Goal: Find specific page/section: Find specific page/section

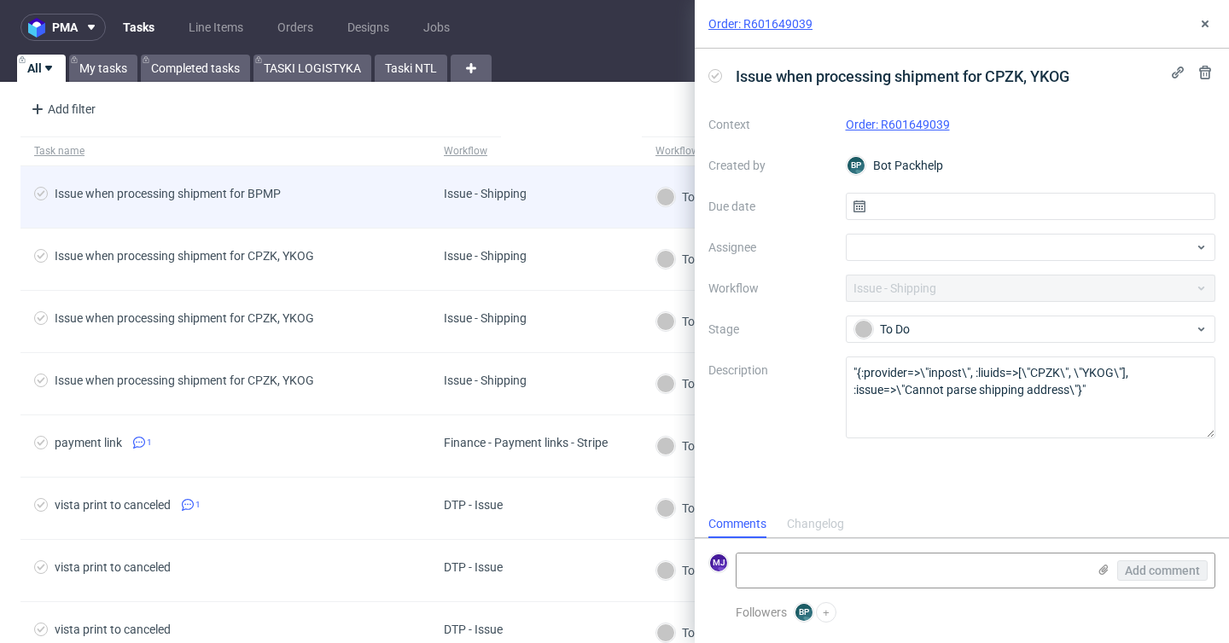
scroll to position [14, 0]
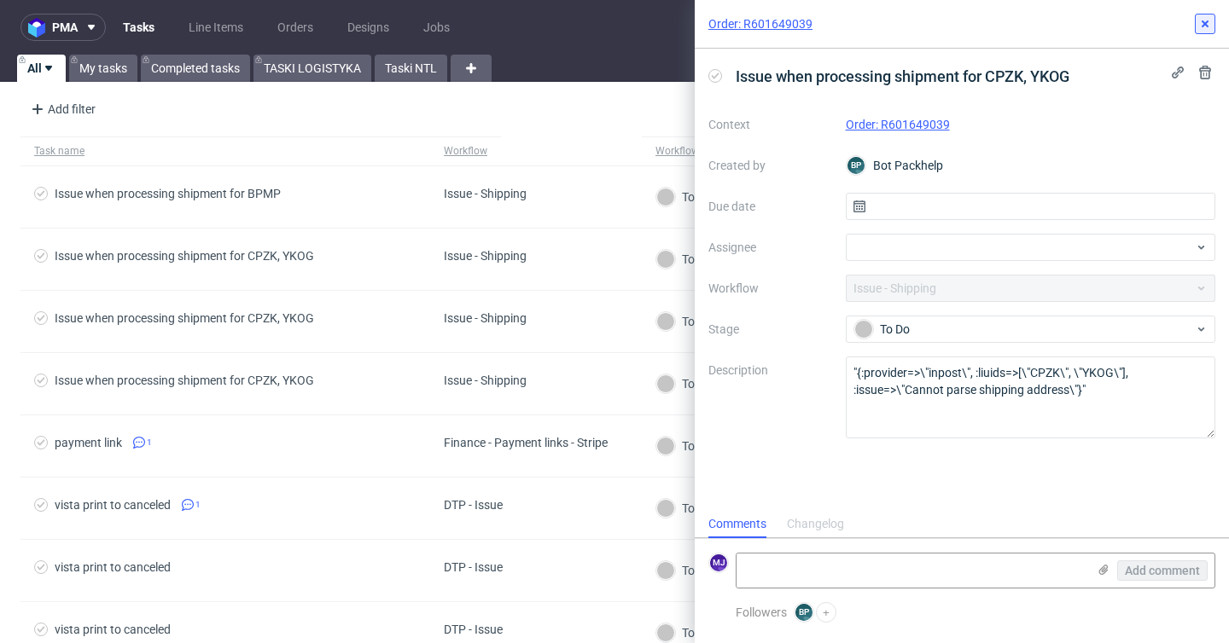
click at [1206, 26] on icon at bounding box center [1205, 24] width 14 height 14
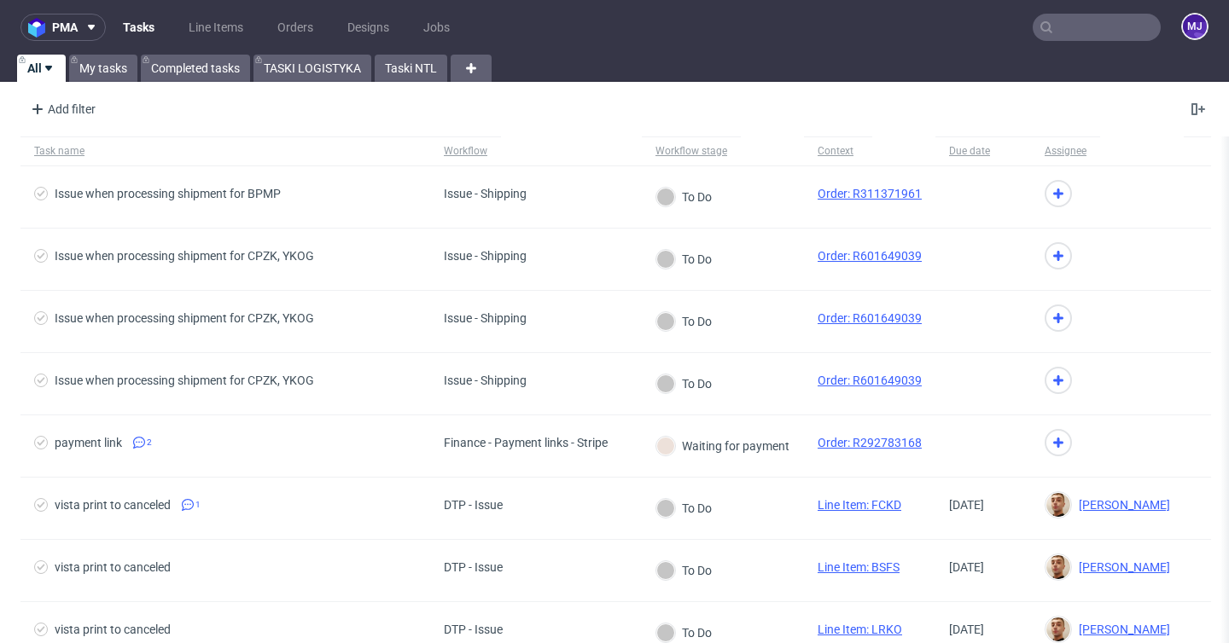
click at [1061, 26] on input "text" at bounding box center [1097, 27] width 128 height 27
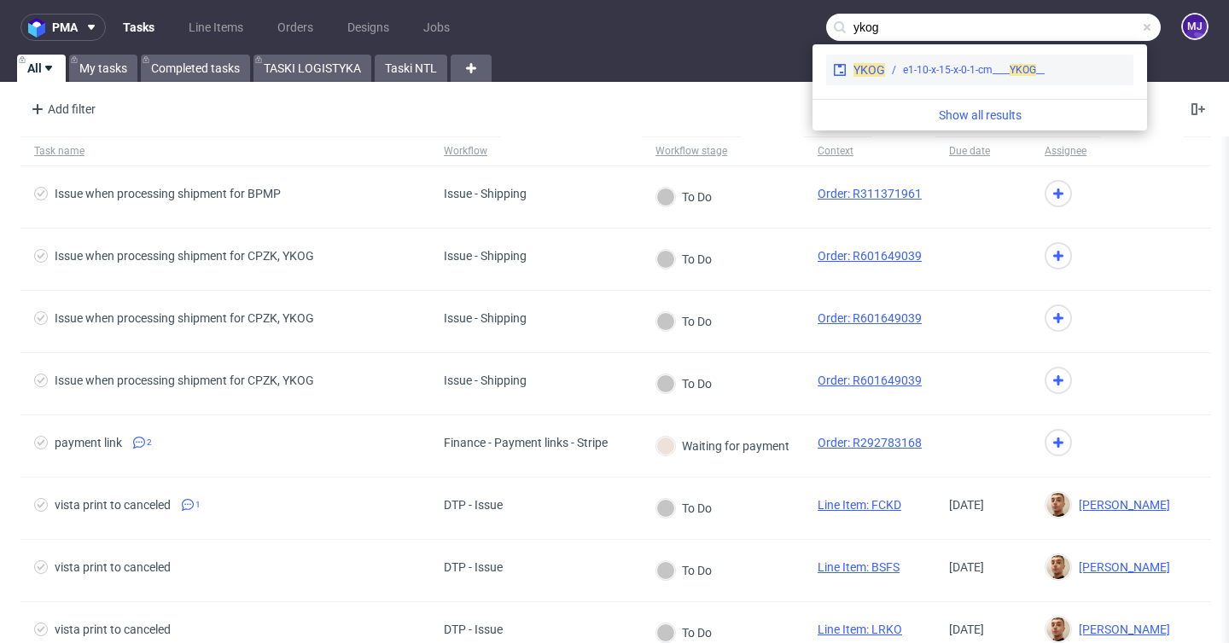
type input "ykog"
click at [984, 78] on div "YKOG __e1-10-x-15-x-0-1-cm____ YKOG" at bounding box center [979, 70] width 307 height 31
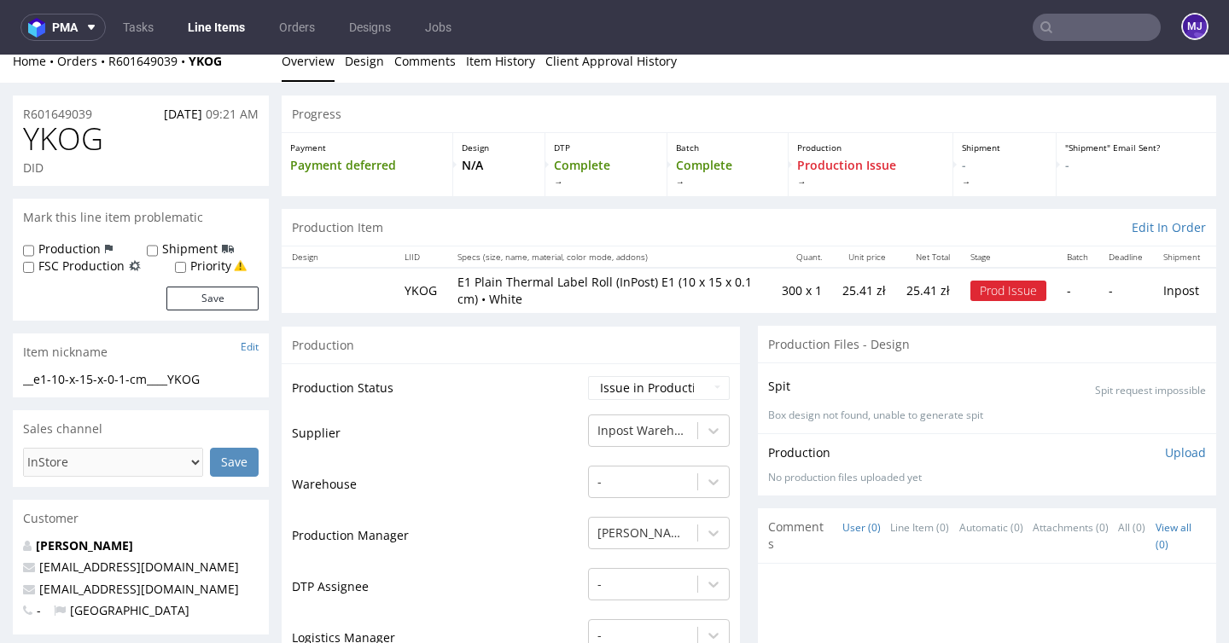
scroll to position [16, 0]
